Goal: Information Seeking & Learning: Understand process/instructions

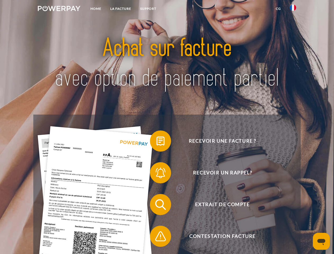
click at [59, 9] on img at bounding box center [59, 8] width 43 height 5
click at [293, 9] on img at bounding box center [293, 7] width 6 height 6
click at [278, 9] on link "CG" at bounding box center [278, 9] width 14 height 10
click at [157, 142] on span at bounding box center [152, 141] width 26 height 26
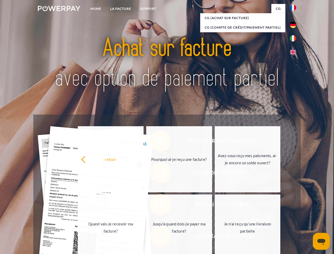
click at [157, 174] on link "Pourquoi ai-je reçu une facture?" at bounding box center [179, 159] width 66 height 66
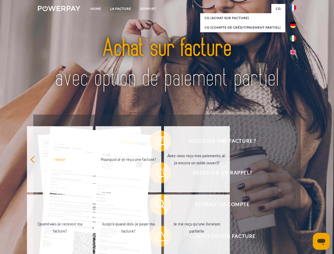
click at [157, 206] on span at bounding box center [152, 204] width 26 height 26
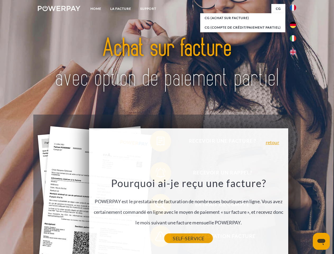
click at [164, 237] on link "SELF-SERVICE" at bounding box center [188, 239] width 48 height 10
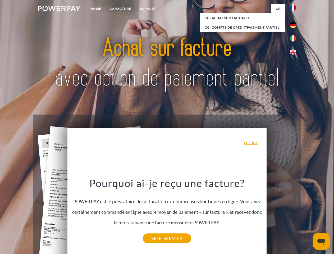
click at [321, 241] on icon "Ouvrir la fenêtre de messagerie" at bounding box center [321, 242] width 8 height 6
